Goal: Task Accomplishment & Management: Complete application form

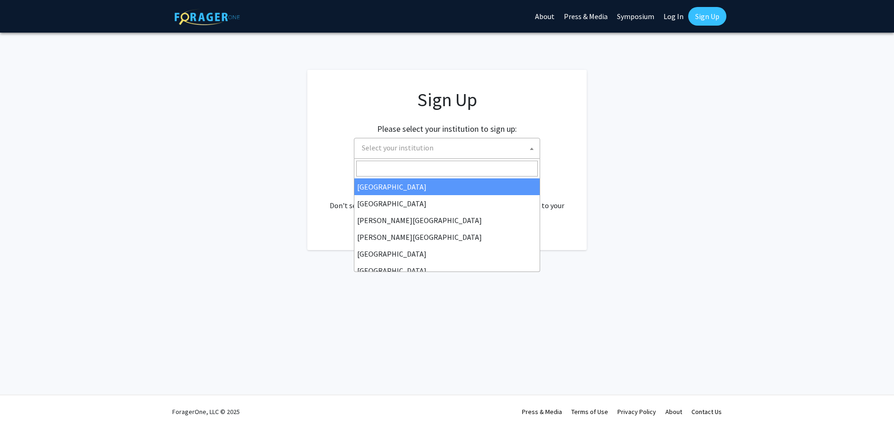
click at [424, 142] on span "Select your institution" at bounding box center [449, 147] width 182 height 19
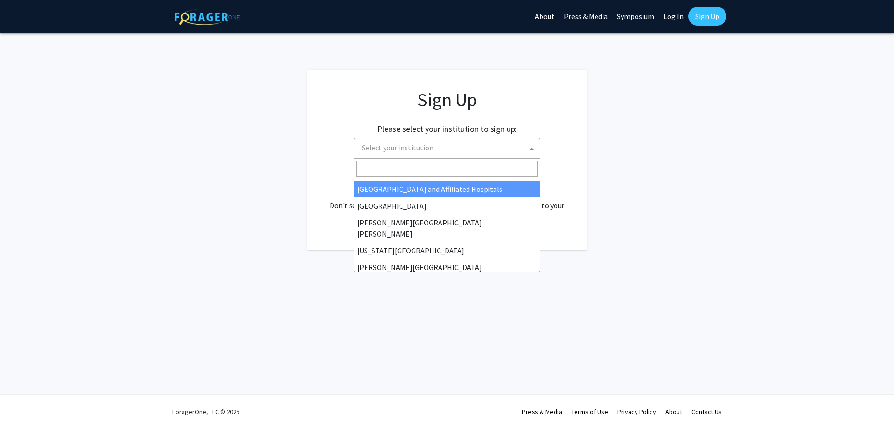
scroll to position [168, 0]
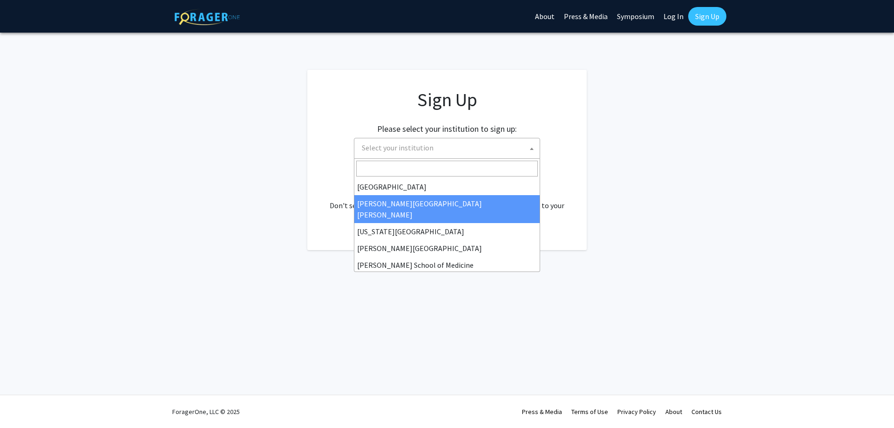
select select "1"
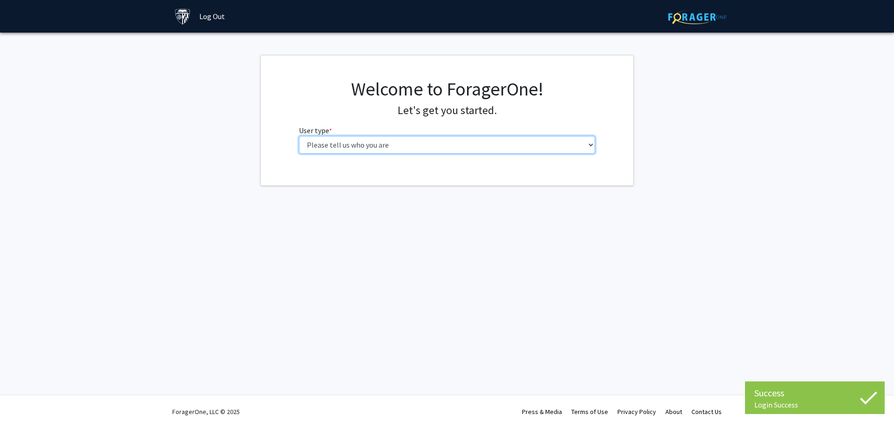
click at [299, 136] on select "Please tell us who you are Undergraduate Student Master's Student Doctoral Cand…" at bounding box center [447, 145] width 296 height 18
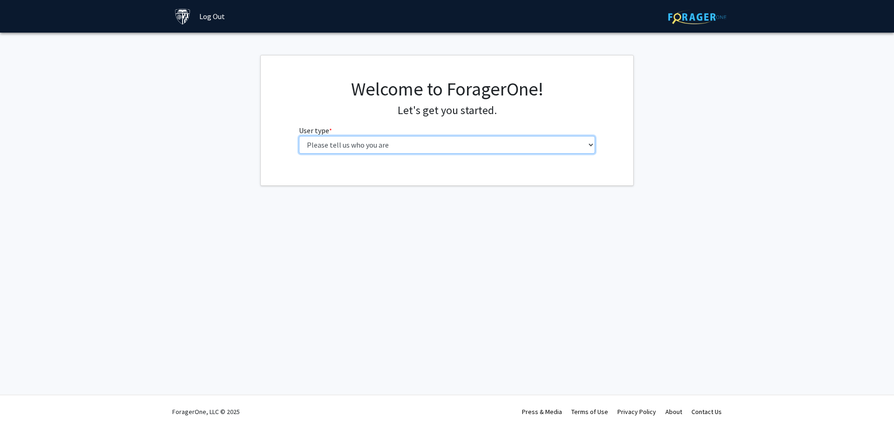
select select "2: masters"
click option "Master's Student" at bounding box center [0, 0] width 0 height 0
